Goal: Find specific page/section: Find specific page/section

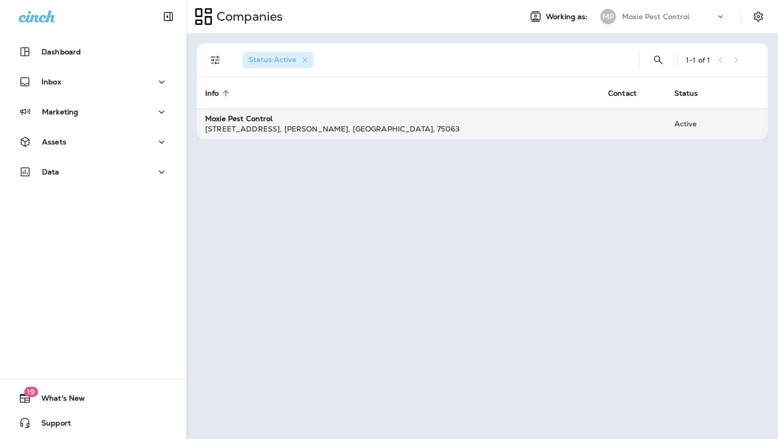
click at [270, 119] on strong "Moxie Pest Control" at bounding box center [239, 118] width 68 height 9
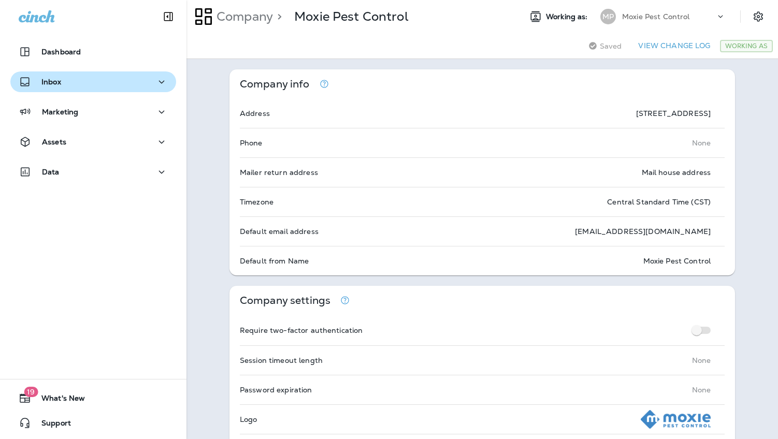
click at [47, 76] on div "Inbox" at bounding box center [40, 82] width 42 height 13
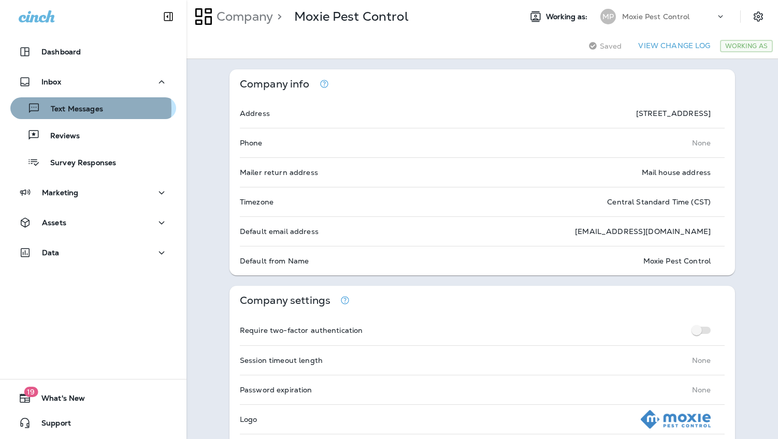
click at [60, 109] on p "Text Messages" at bounding box center [71, 110] width 63 height 10
